Goal: Answer question/provide support

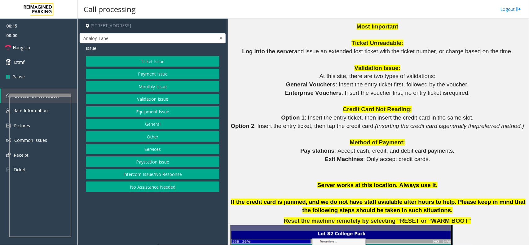
scroll to position [503, 0]
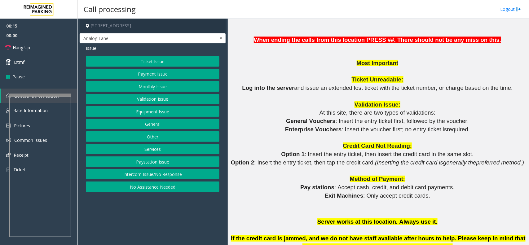
click at [168, 114] on button "Equipment Issue" at bounding box center [152, 111] width 133 height 11
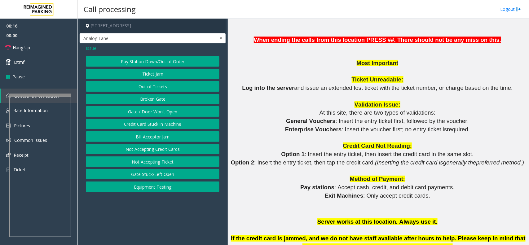
click at [160, 85] on button "Out of Tickets" at bounding box center [152, 86] width 133 height 11
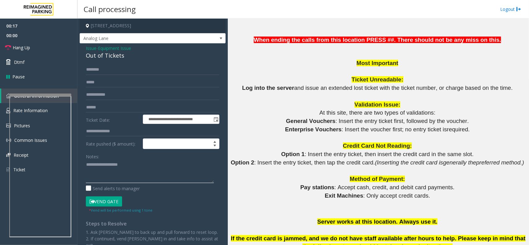
click at [126, 167] on textarea at bounding box center [150, 171] width 128 height 23
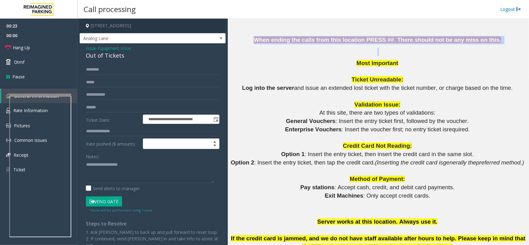
drag, startPoint x: 264, startPoint y: 39, endPoint x: 484, endPoint y: 48, distance: 220.3
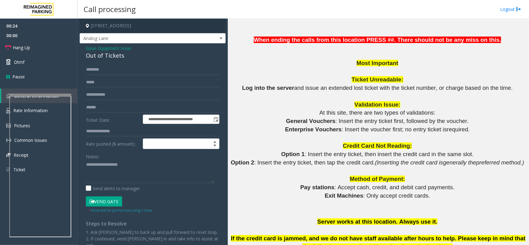
click at [427, 63] on p "Most Important" at bounding box center [378, 63] width 296 height 8
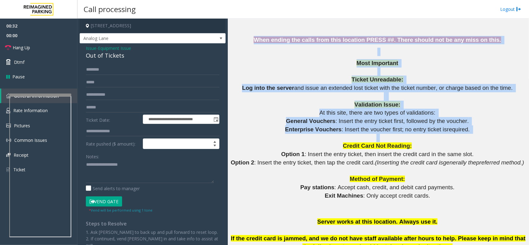
drag, startPoint x: 266, startPoint y: 36, endPoint x: 438, endPoint y: 141, distance: 201.8
click at [419, 140] on p at bounding box center [378, 138] width 296 height 8
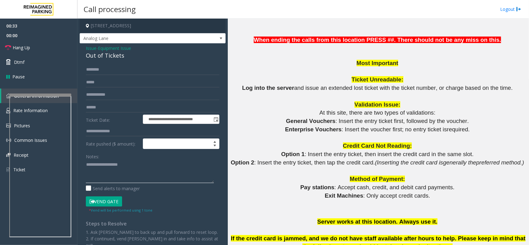
click at [101, 175] on textarea at bounding box center [150, 171] width 128 height 23
click at [111, 57] on div "Out of Tickets" at bounding box center [152, 55] width 133 height 8
copy div "Out of Tickets"
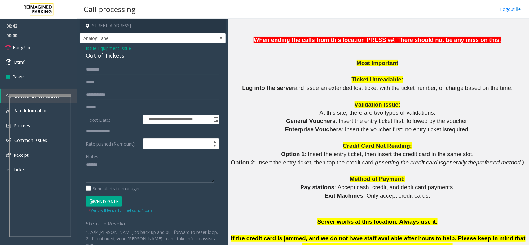
click at [118, 168] on textarea at bounding box center [150, 171] width 128 height 23
paste textarea "**********"
click at [108, 202] on button "Vend Gate" at bounding box center [104, 201] width 36 height 11
click at [111, 177] on textarea at bounding box center [150, 171] width 128 height 23
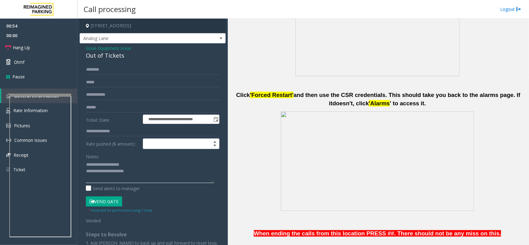
scroll to position [194, 0]
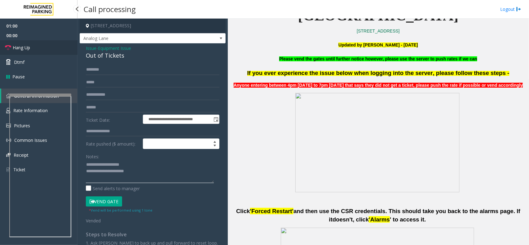
type textarea "**********"
click at [44, 49] on link "Hang Up" at bounding box center [38, 47] width 77 height 15
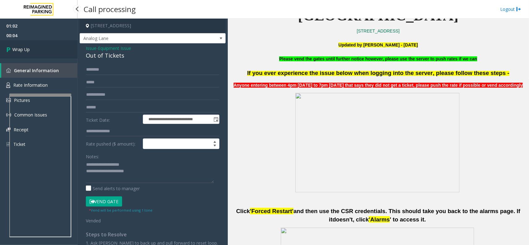
click at [48, 41] on link "Wrap Up" at bounding box center [38, 49] width 77 height 18
